Goal: Task Accomplishment & Management: Complete application form

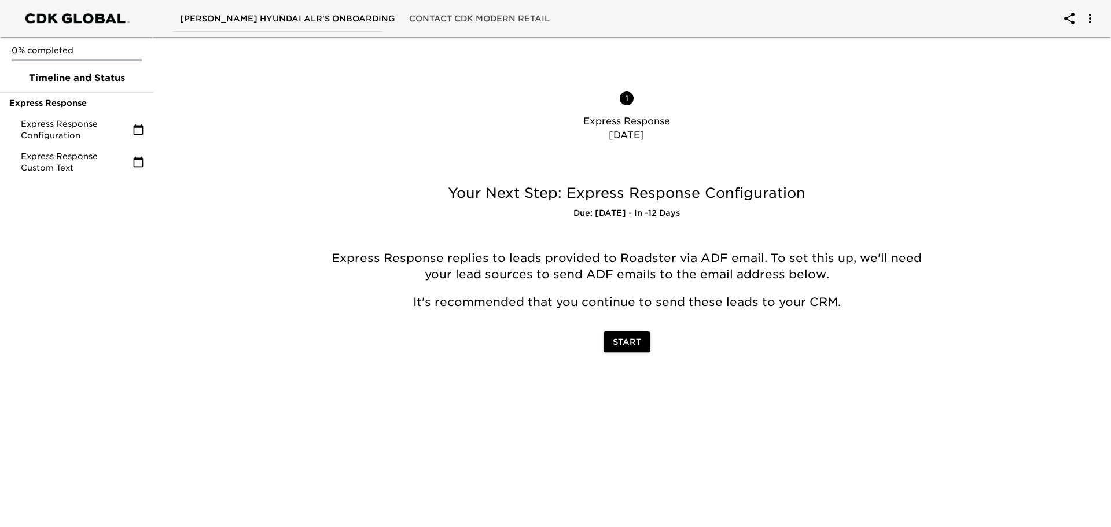
click at [631, 341] on span "Start" at bounding box center [627, 342] width 28 height 14
click at [607, 345] on button "Start" at bounding box center [626, 341] width 47 height 21
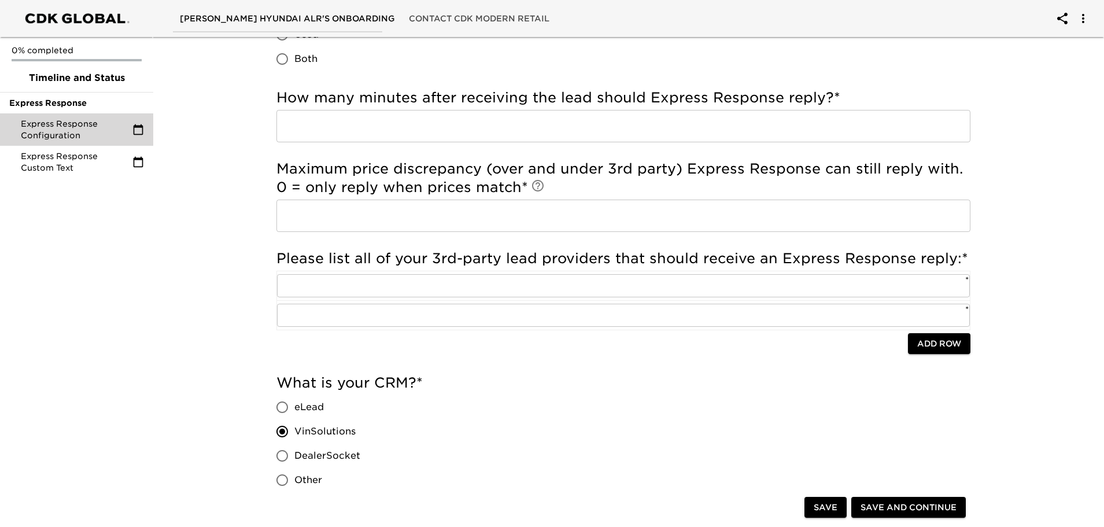
scroll to position [347, 0]
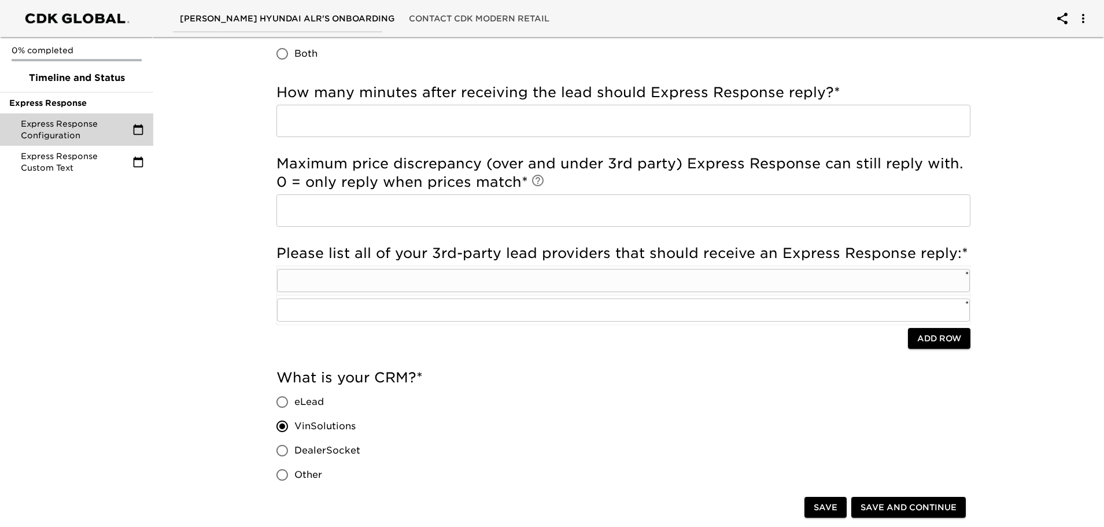
click at [610, 272] on input "text" at bounding box center [623, 280] width 693 height 23
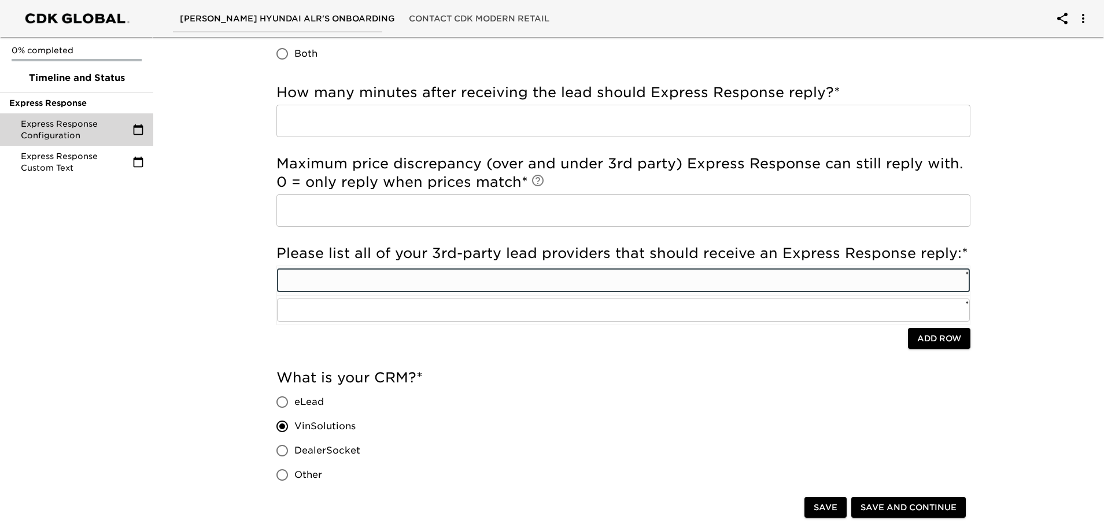
click at [610, 272] on input "text" at bounding box center [623, 280] width 693 height 23
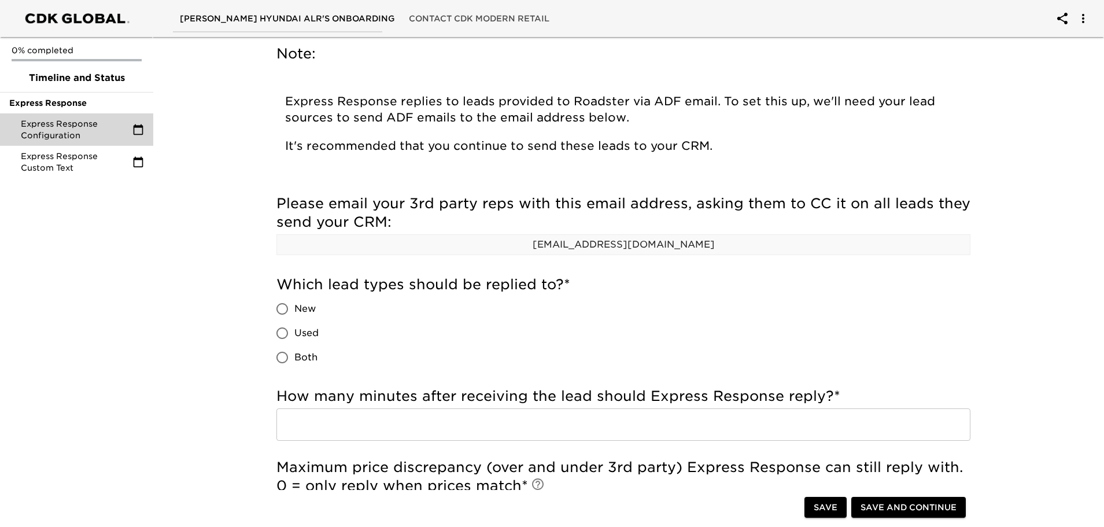
scroll to position [0, 0]
